Goal: Transaction & Acquisition: Purchase product/service

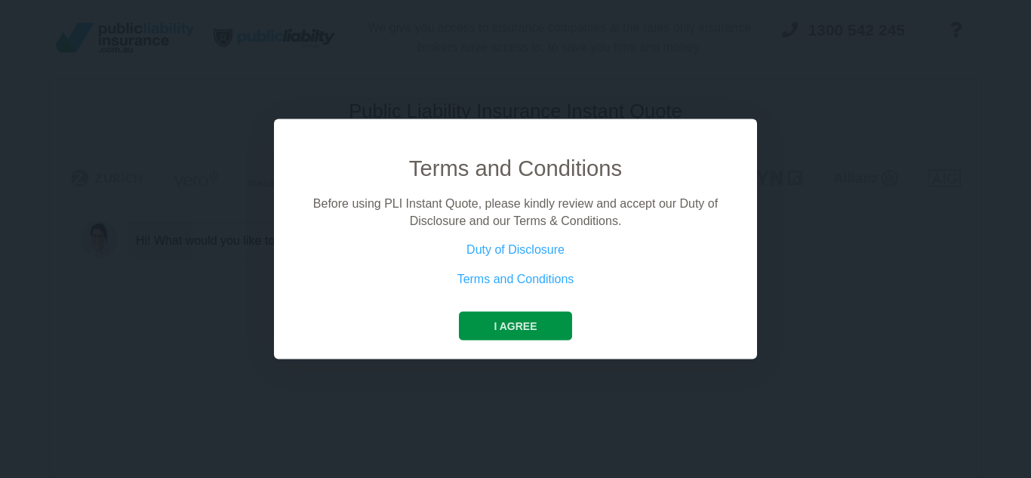
click at [508, 323] on button "I agree" at bounding box center [515, 326] width 112 height 29
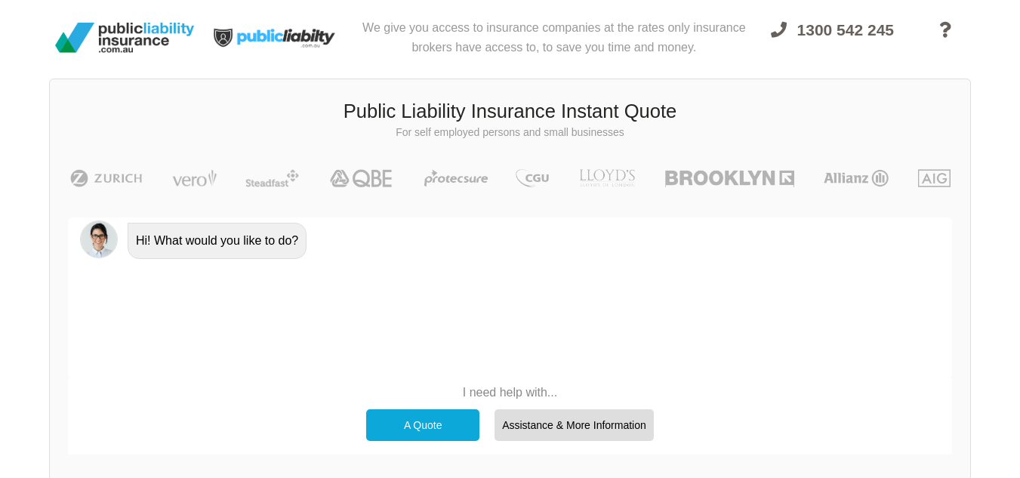
click at [421, 425] on div "A Quote" at bounding box center [422, 425] width 113 height 32
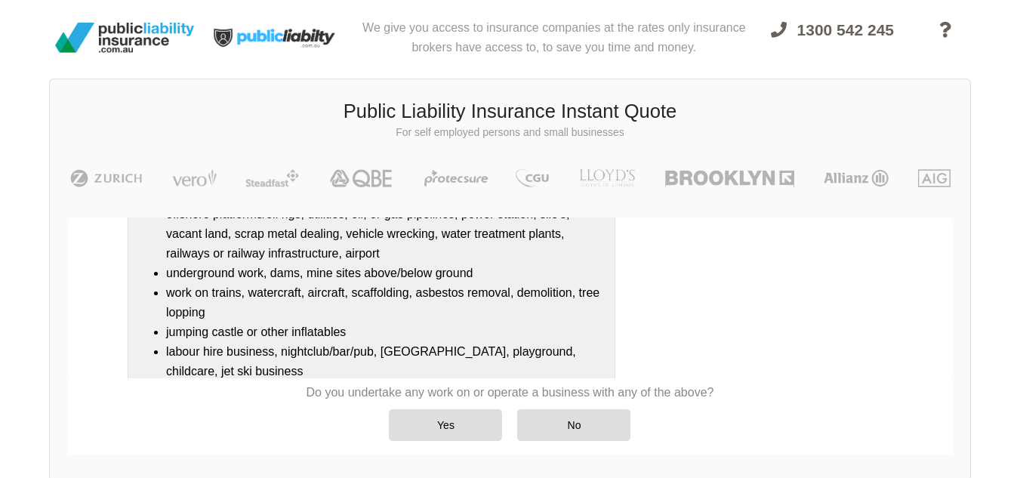
scroll to position [230, 0]
click at [577, 421] on div "No" at bounding box center [573, 425] width 113 height 32
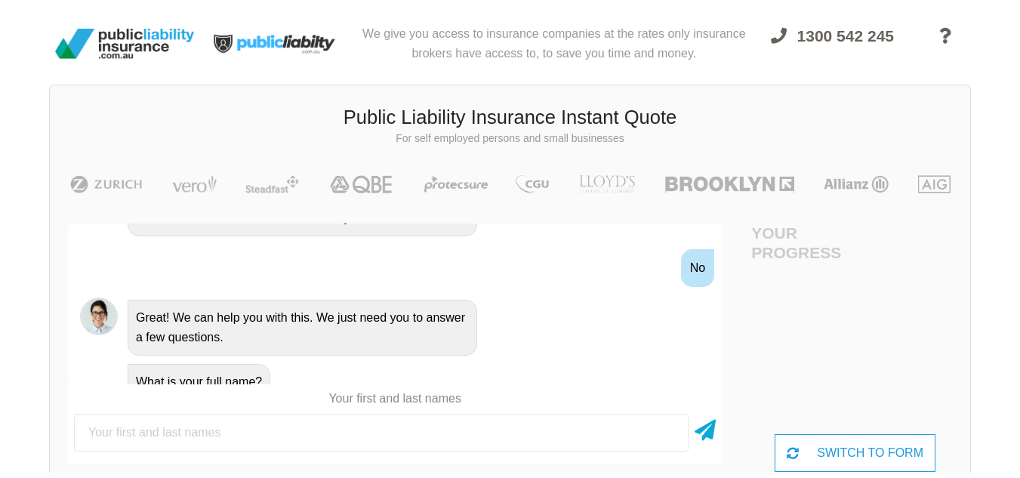
scroll to position [0, 0]
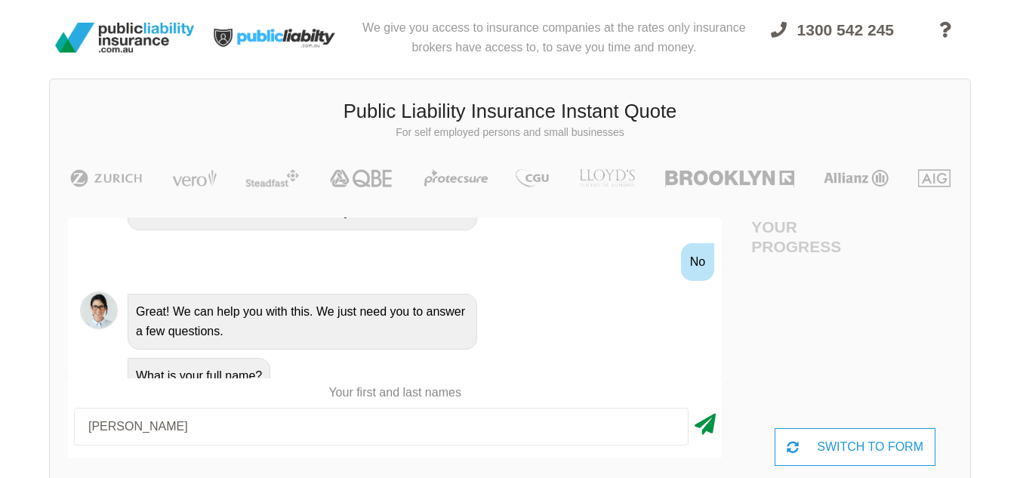
type input "[PERSON_NAME]"
click at [703, 426] on icon at bounding box center [704, 421] width 21 height 27
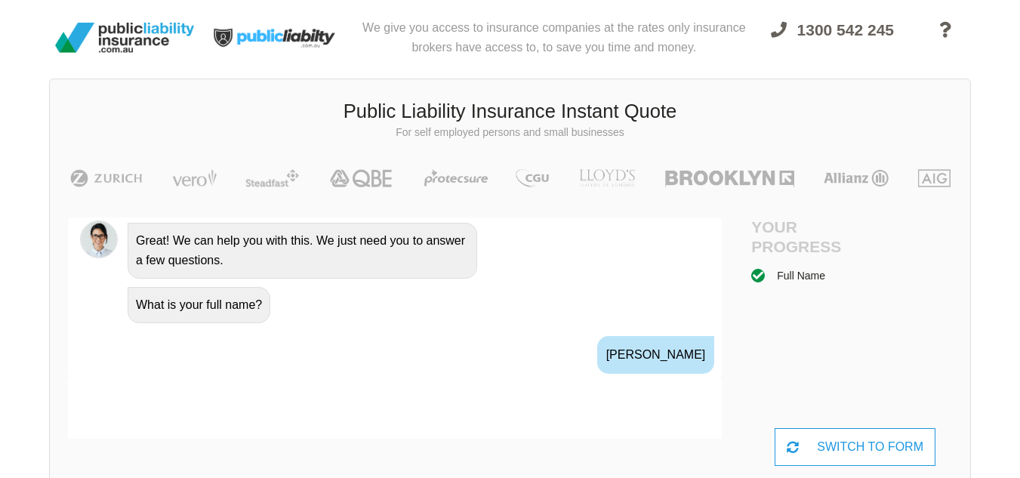
scroll to position [727, 0]
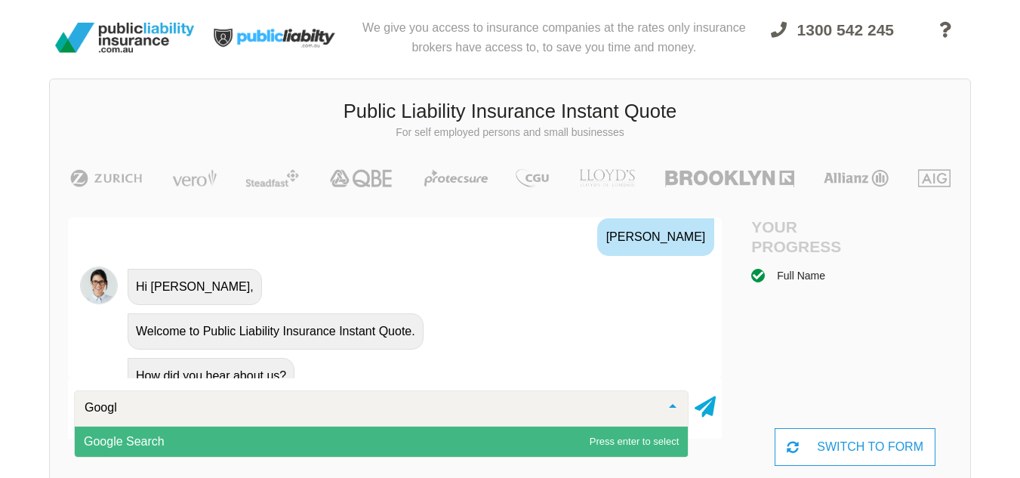
type input "Google"
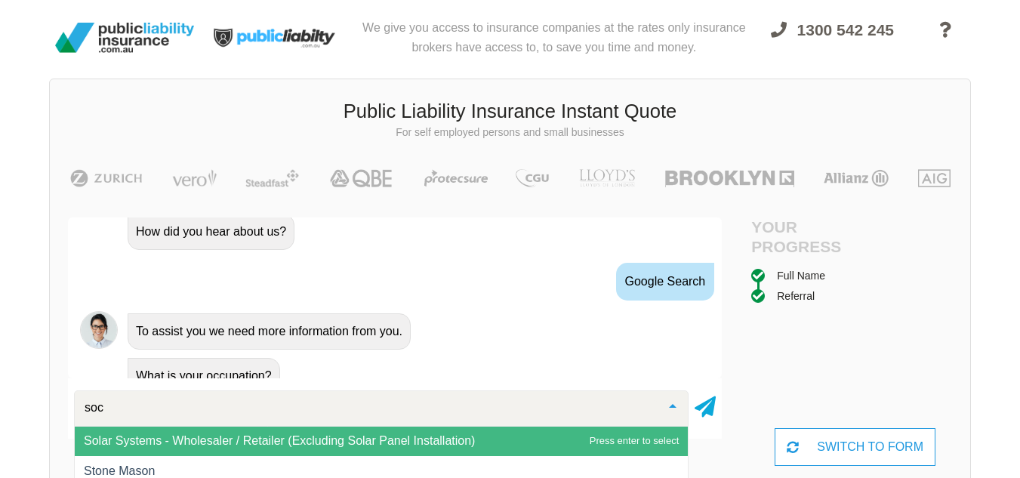
scroll to position [0, 0]
type input "s"
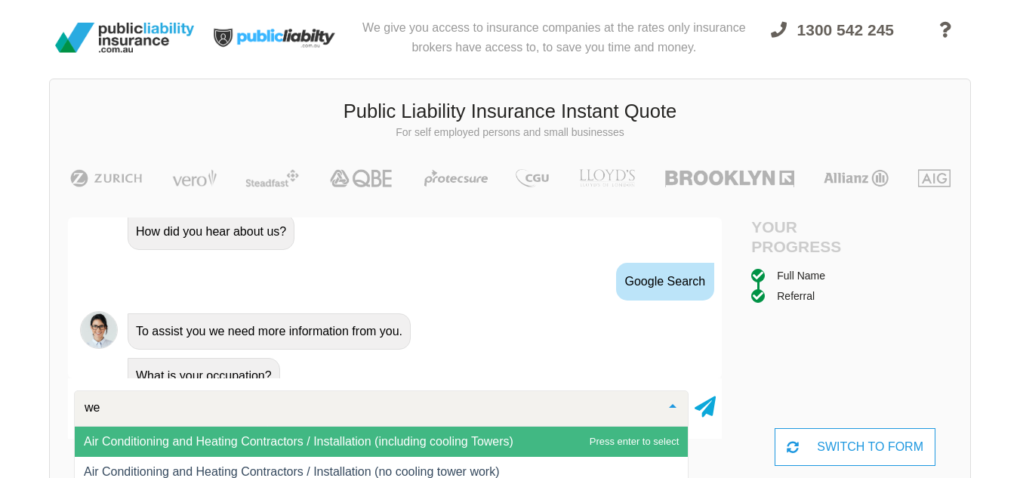
type input "w"
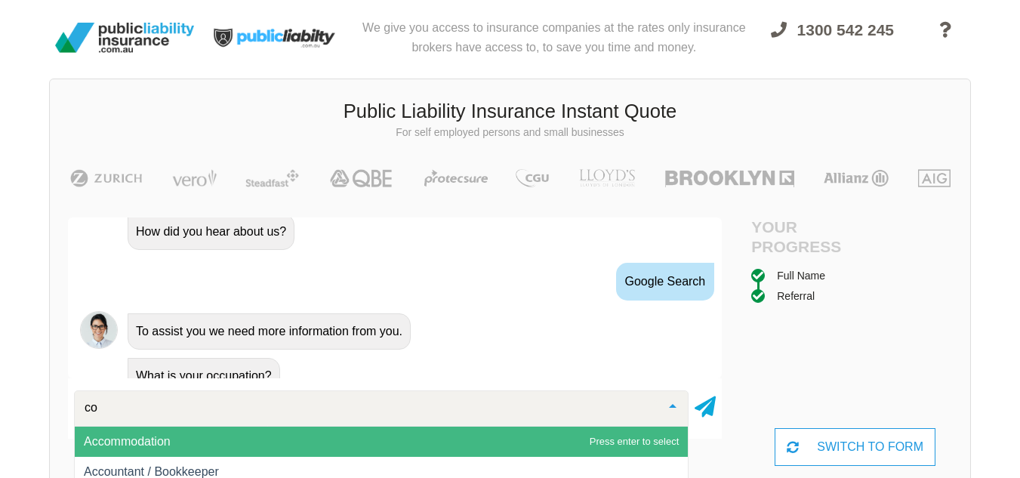
type input "cou"
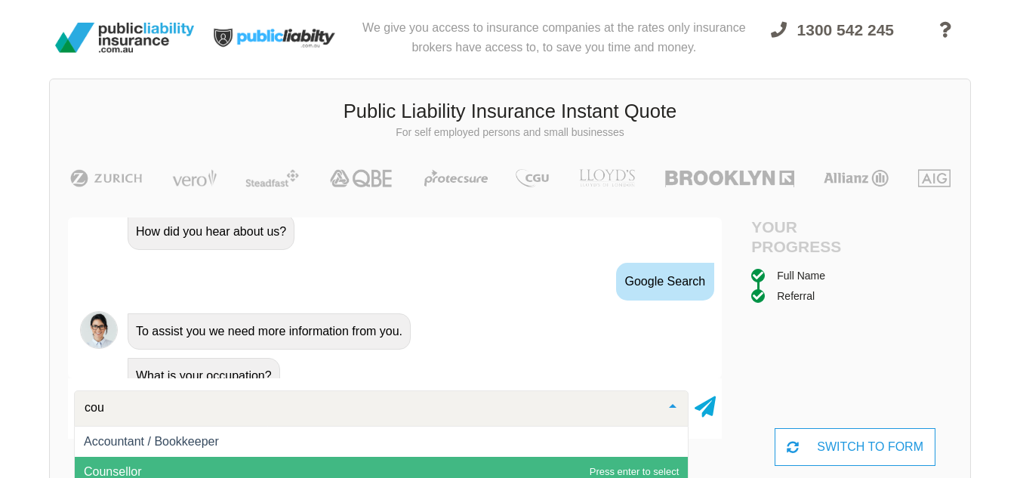
click at [408, 466] on span "Counsellor" at bounding box center [381, 472] width 613 height 30
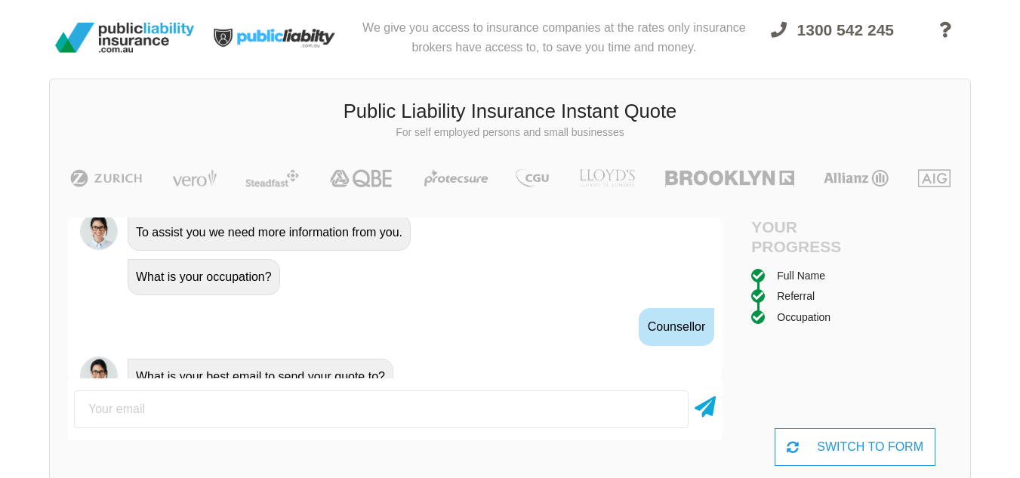
scroll to position [971, 0]
type input "[EMAIL_ADDRESS][DOMAIN_NAME]"
click at [700, 417] on icon at bounding box center [704, 403] width 21 height 27
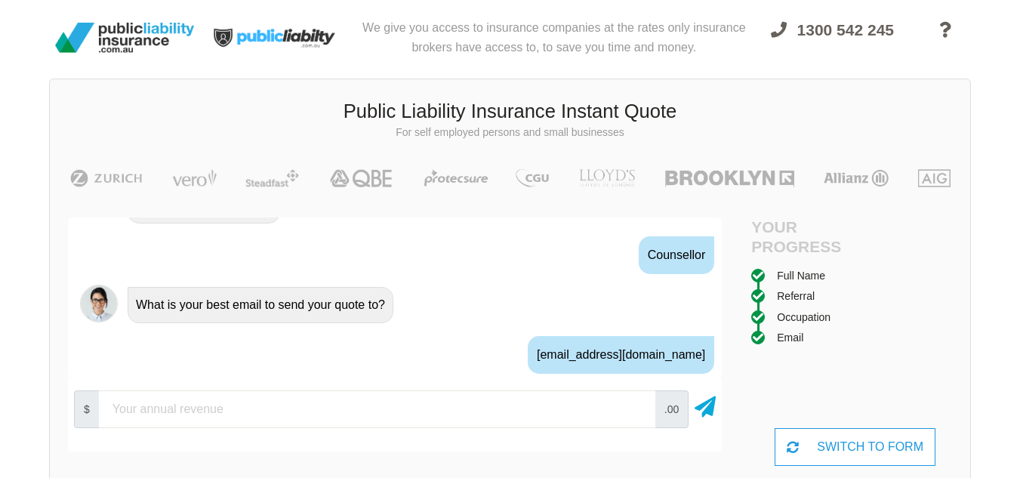
scroll to position [1070, 0]
